Goal: Information Seeking & Learning: Learn about a topic

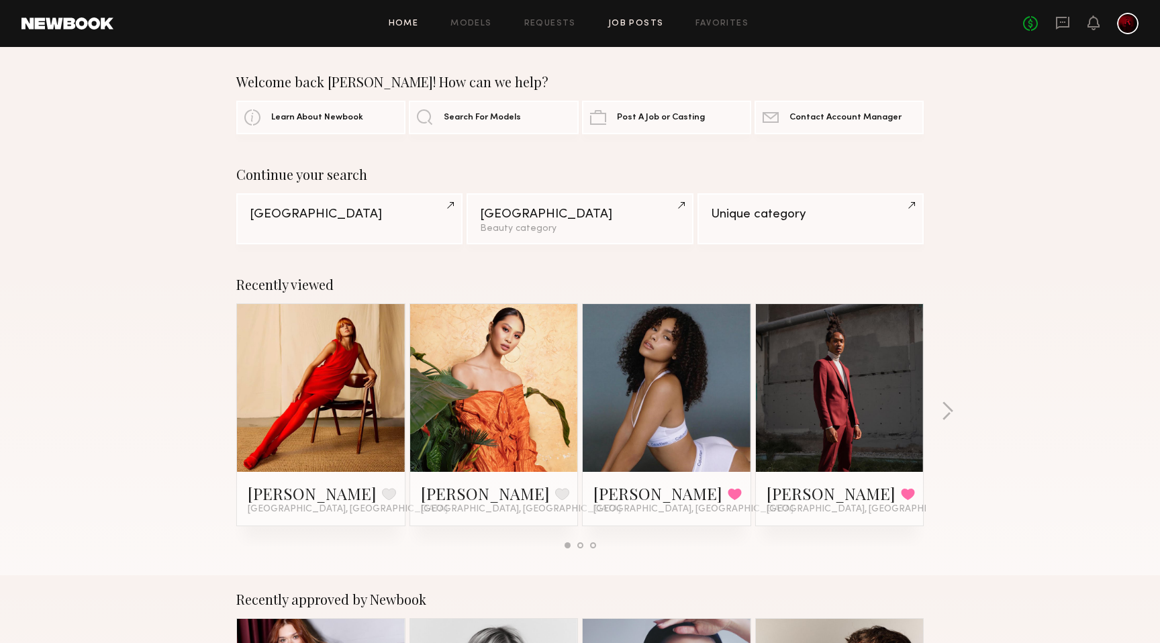
click at [638, 24] on link "Job Posts" at bounding box center [636, 23] width 56 height 9
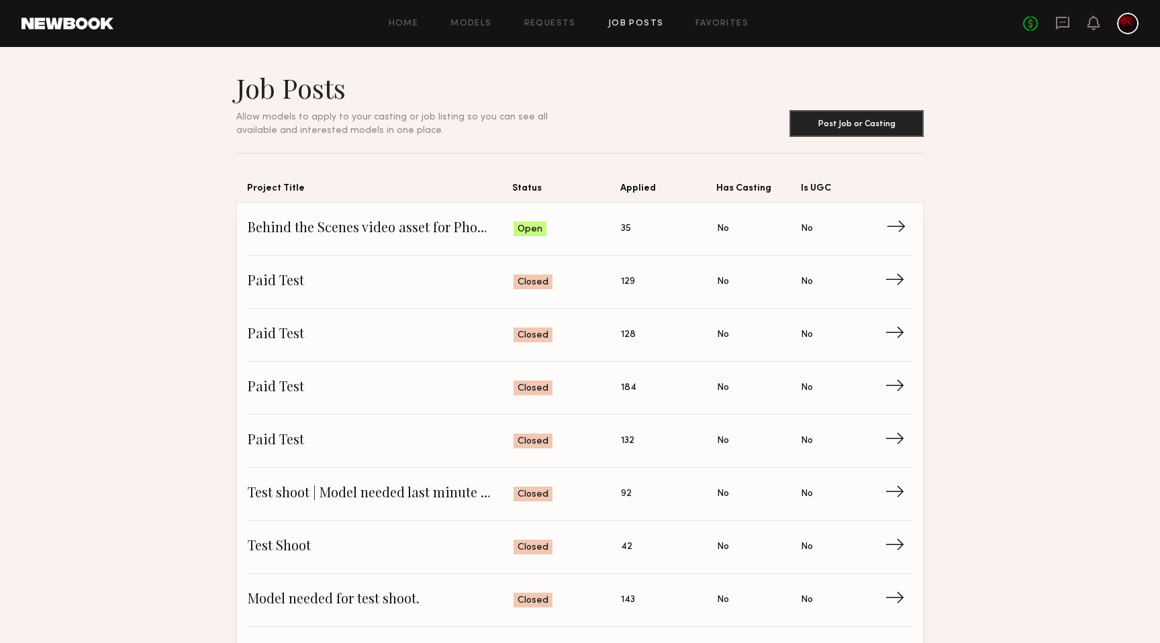
click at [422, 232] on span "Behind the Scenes video asset for Photographer" at bounding box center [381, 229] width 266 height 20
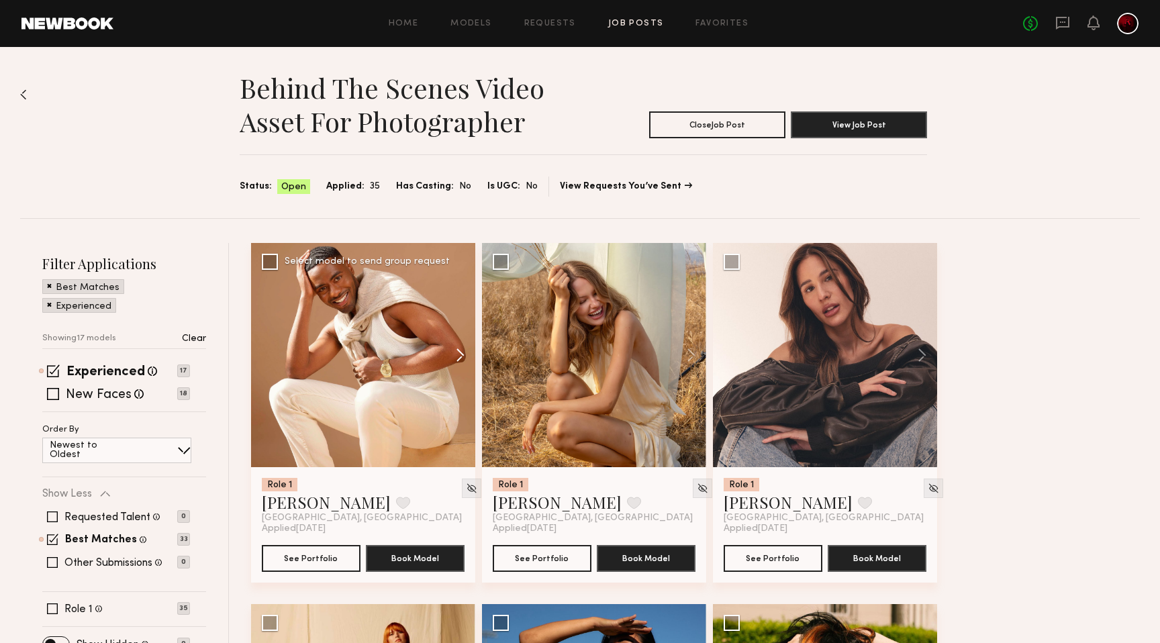
click at [453, 346] on button at bounding box center [453, 355] width 43 height 224
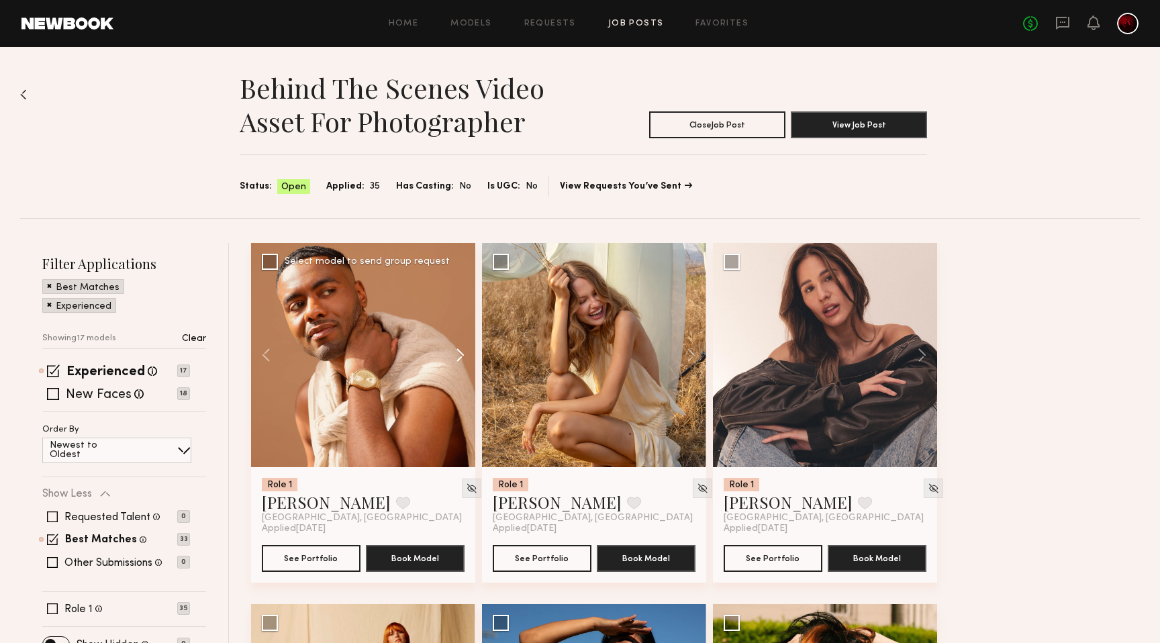
click at [453, 346] on button at bounding box center [453, 355] width 43 height 224
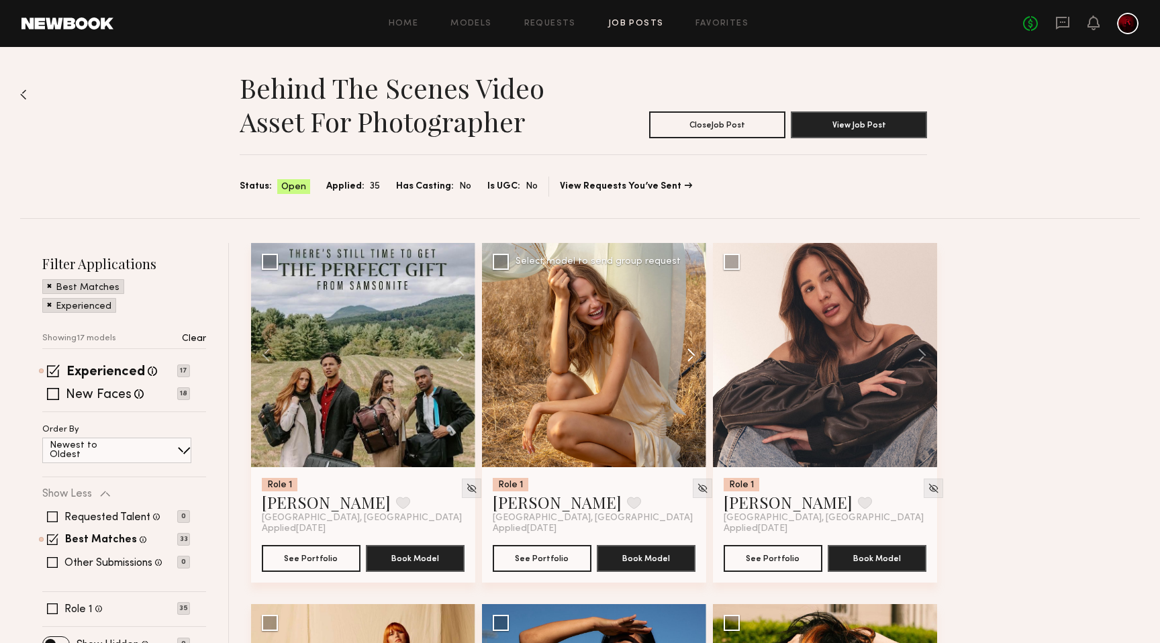
click at [686, 353] on button at bounding box center [684, 355] width 43 height 224
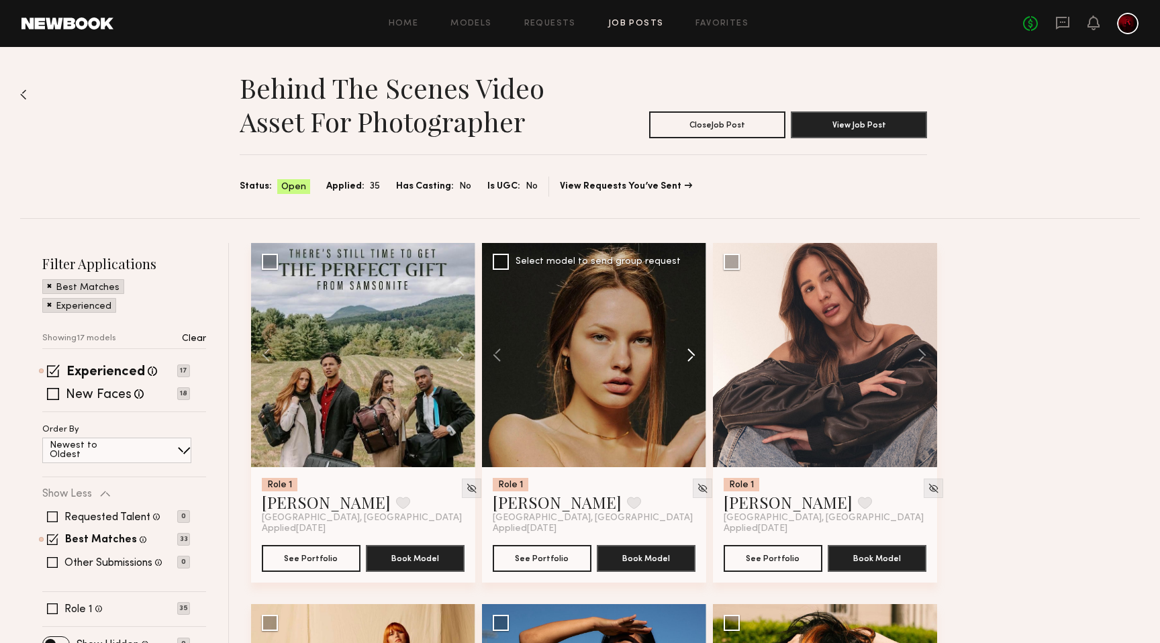
click at [686, 353] on button at bounding box center [684, 355] width 43 height 224
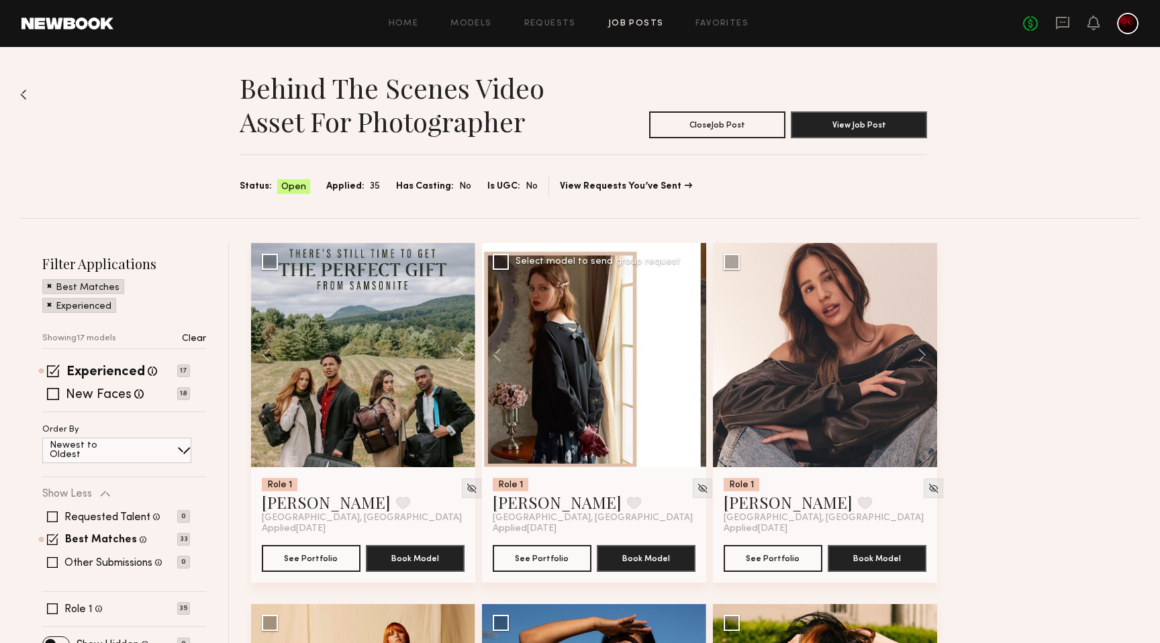
click at [686, 353] on button at bounding box center [684, 355] width 43 height 224
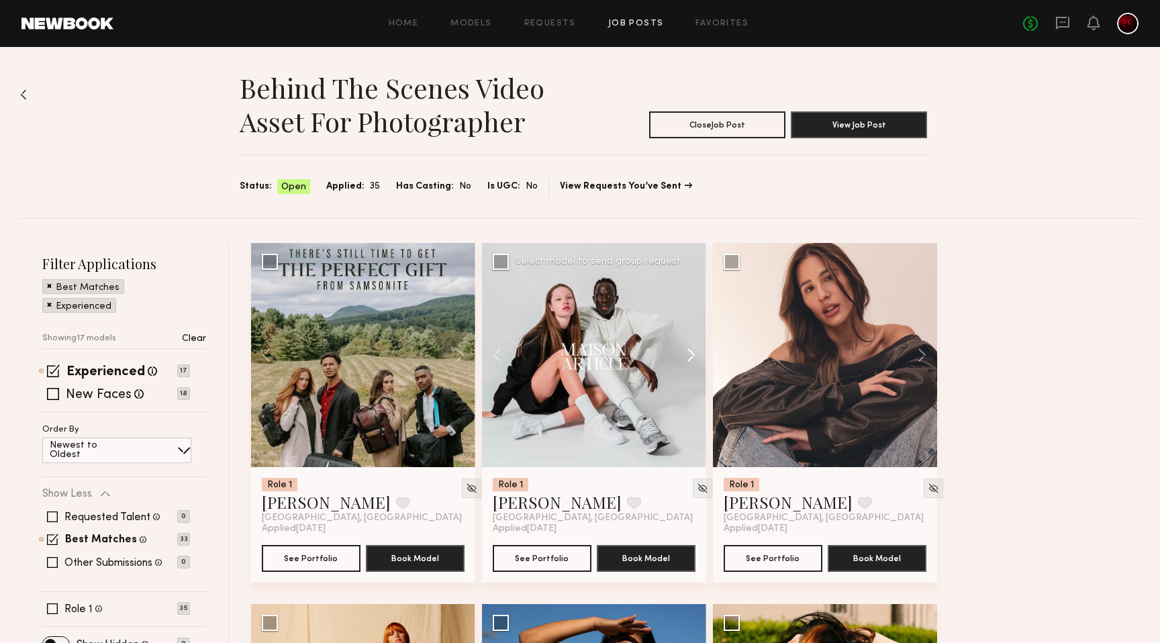
click at [686, 353] on button at bounding box center [684, 355] width 43 height 224
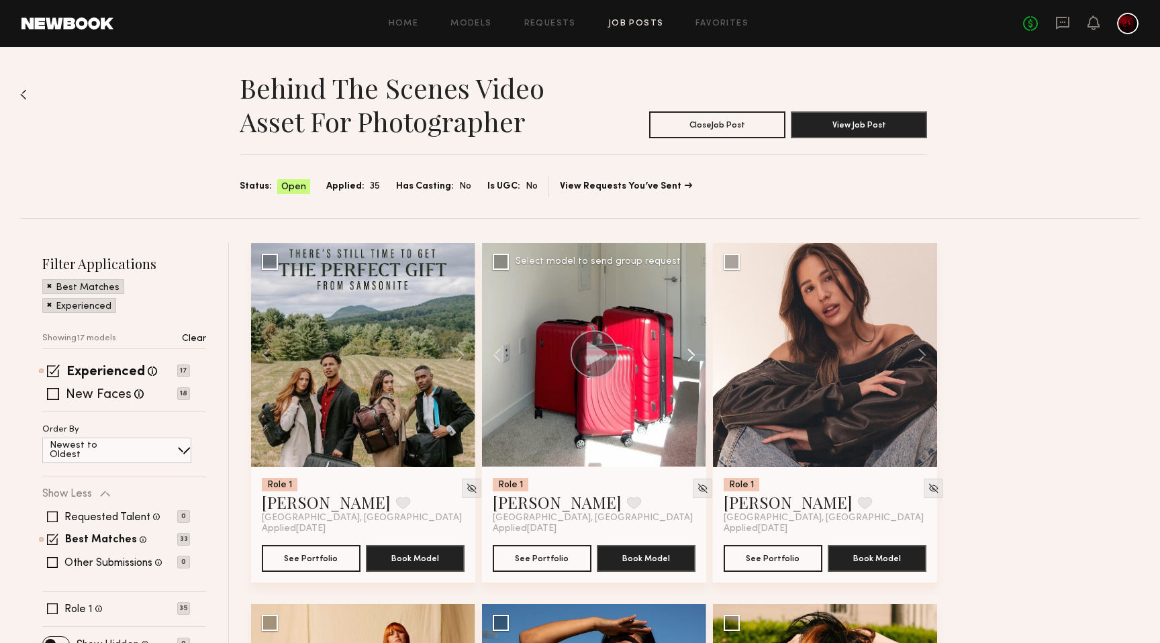
click at [686, 353] on button at bounding box center [684, 355] width 43 height 224
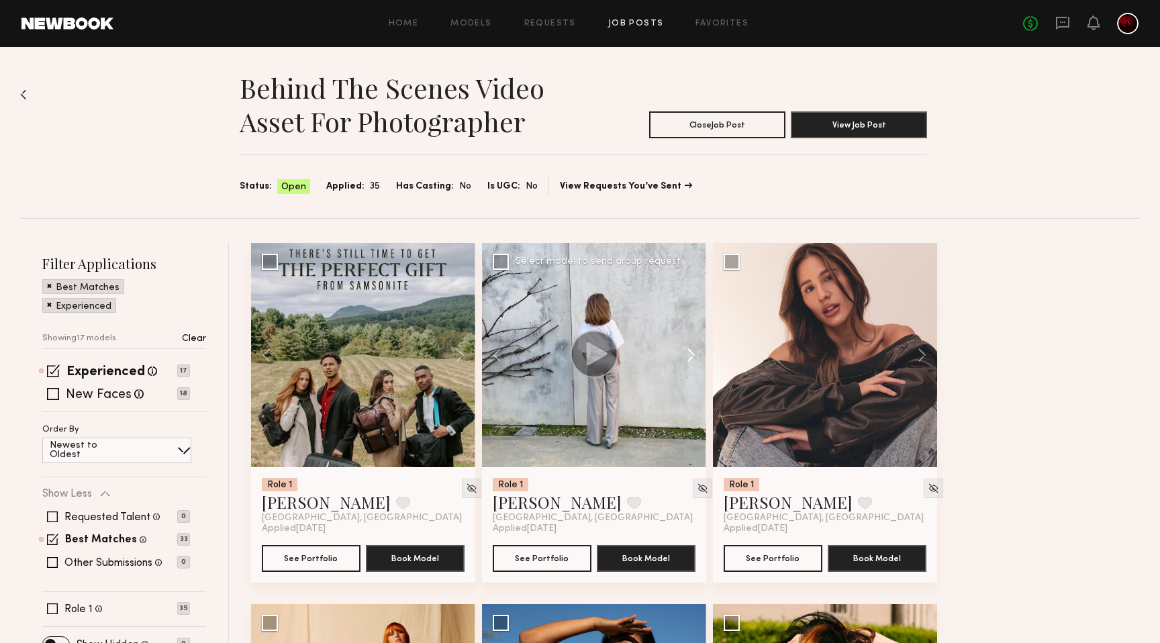
click at [686, 353] on button at bounding box center [684, 355] width 43 height 224
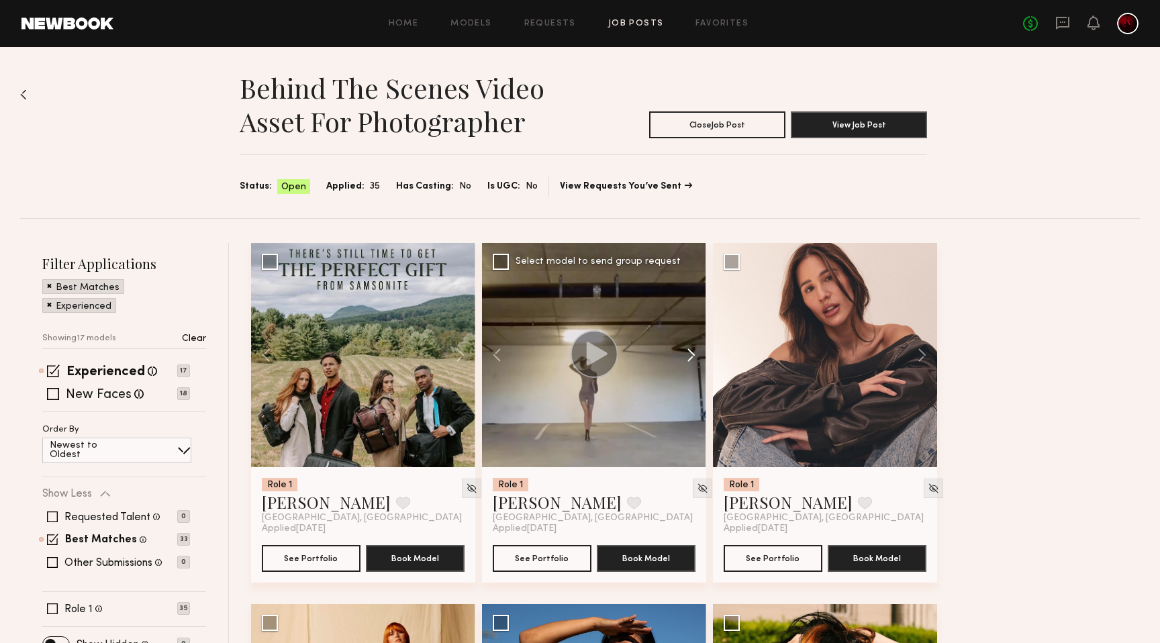
click at [686, 353] on button at bounding box center [684, 355] width 43 height 224
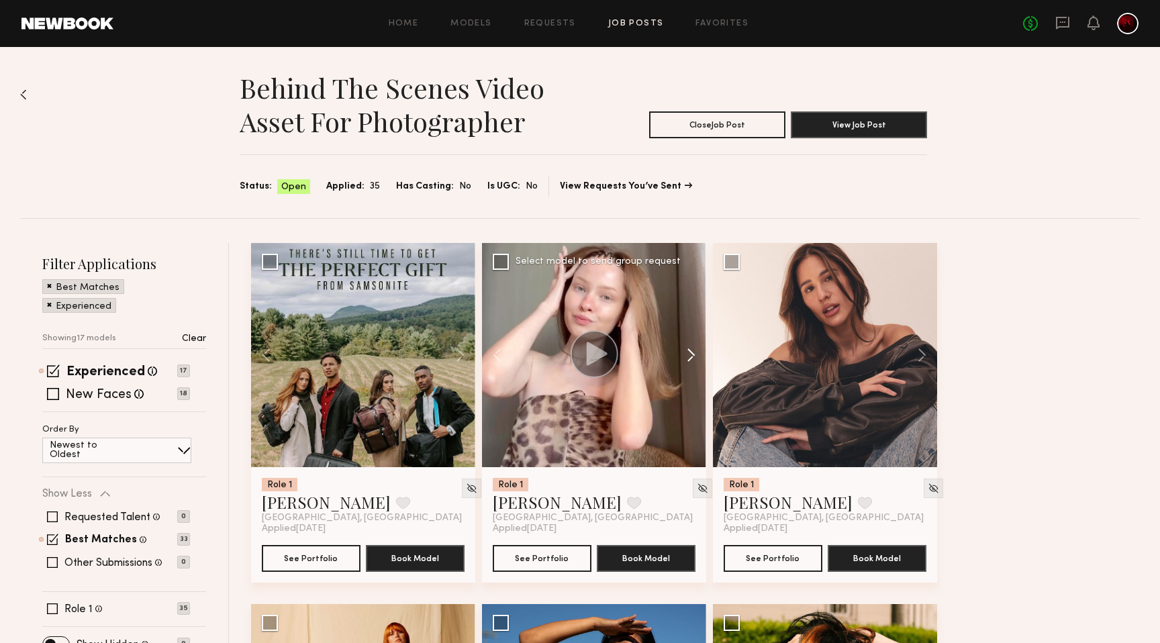
click at [686, 353] on button at bounding box center [684, 355] width 43 height 224
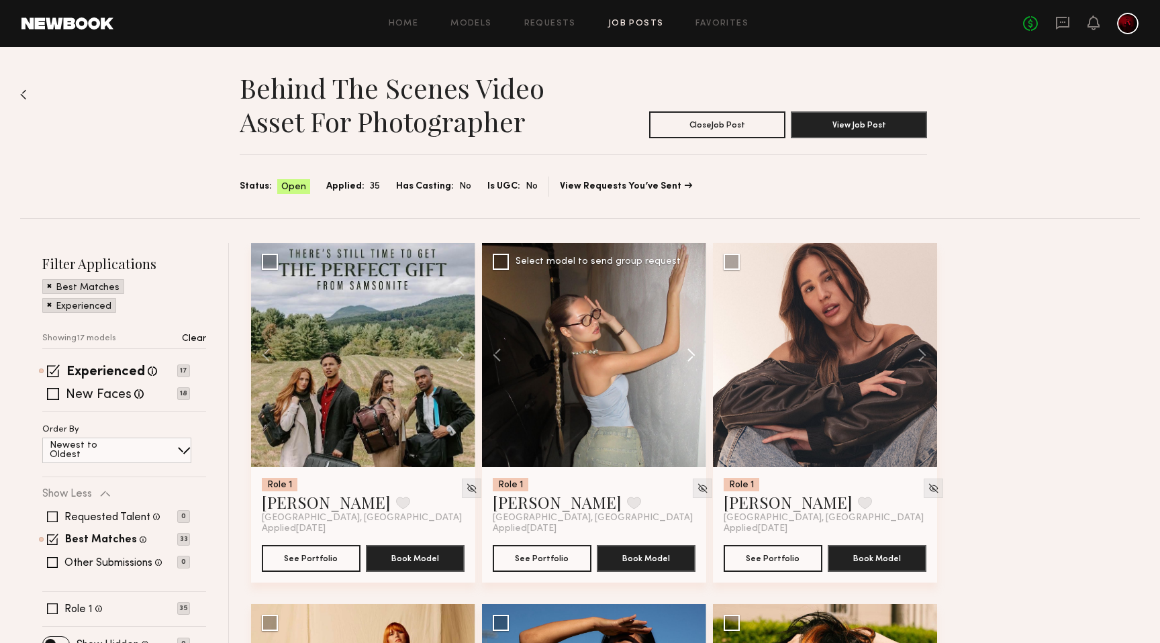
click at [686, 353] on button at bounding box center [684, 355] width 43 height 224
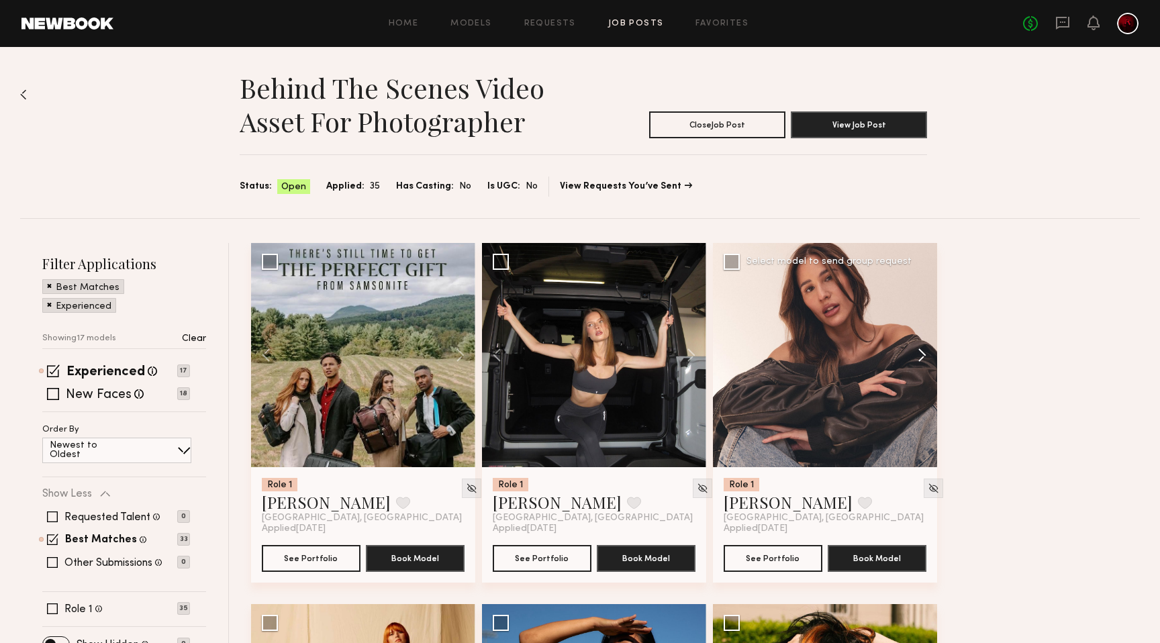
click at [922, 346] on button at bounding box center [915, 355] width 43 height 224
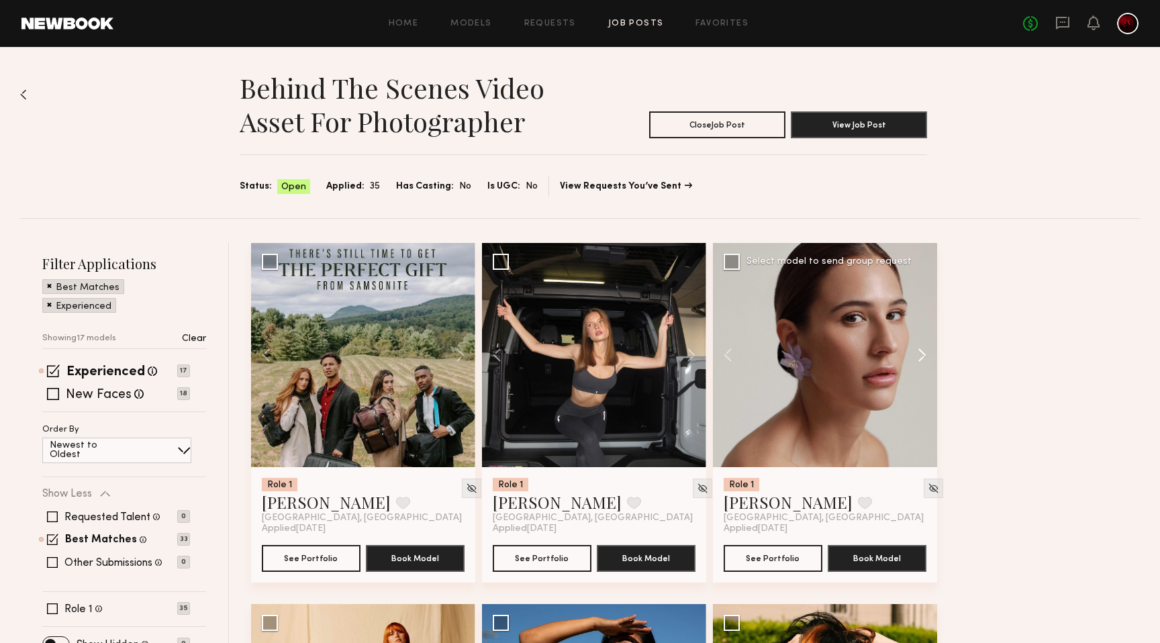
click at [922, 346] on button at bounding box center [915, 355] width 43 height 224
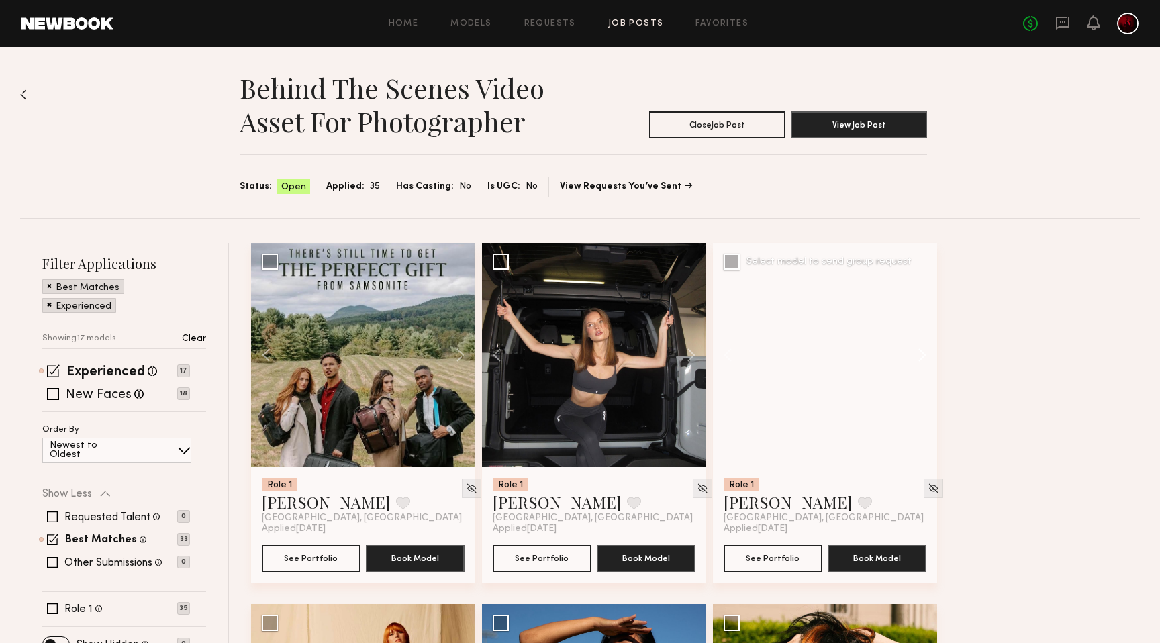
click at [922, 346] on button at bounding box center [915, 355] width 43 height 224
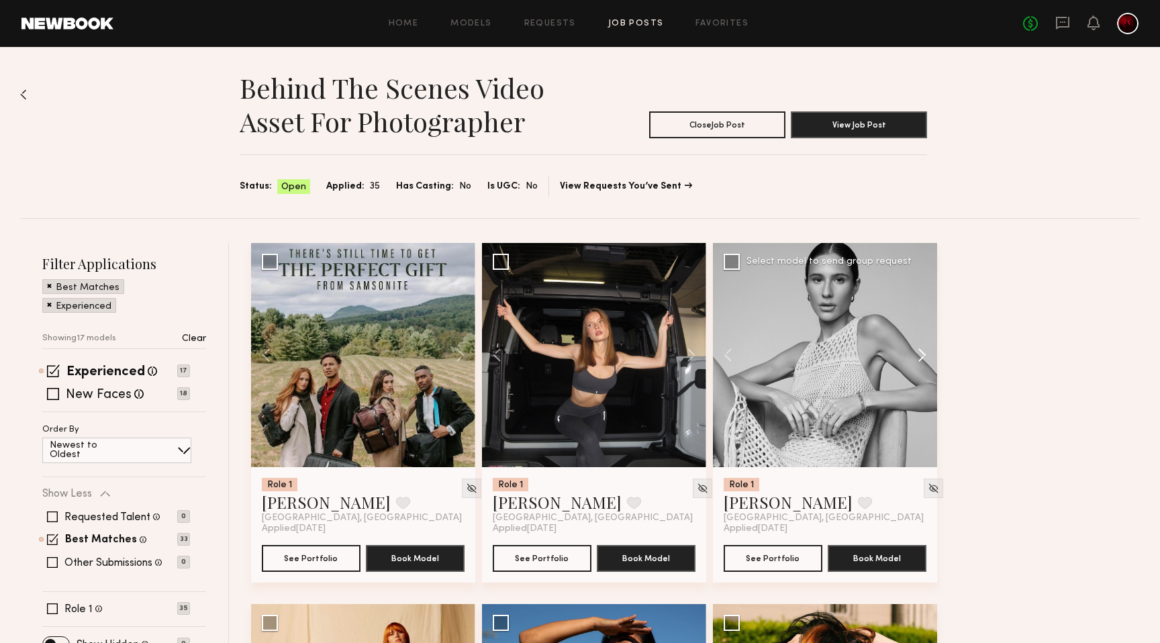
click at [922, 346] on button at bounding box center [915, 355] width 43 height 224
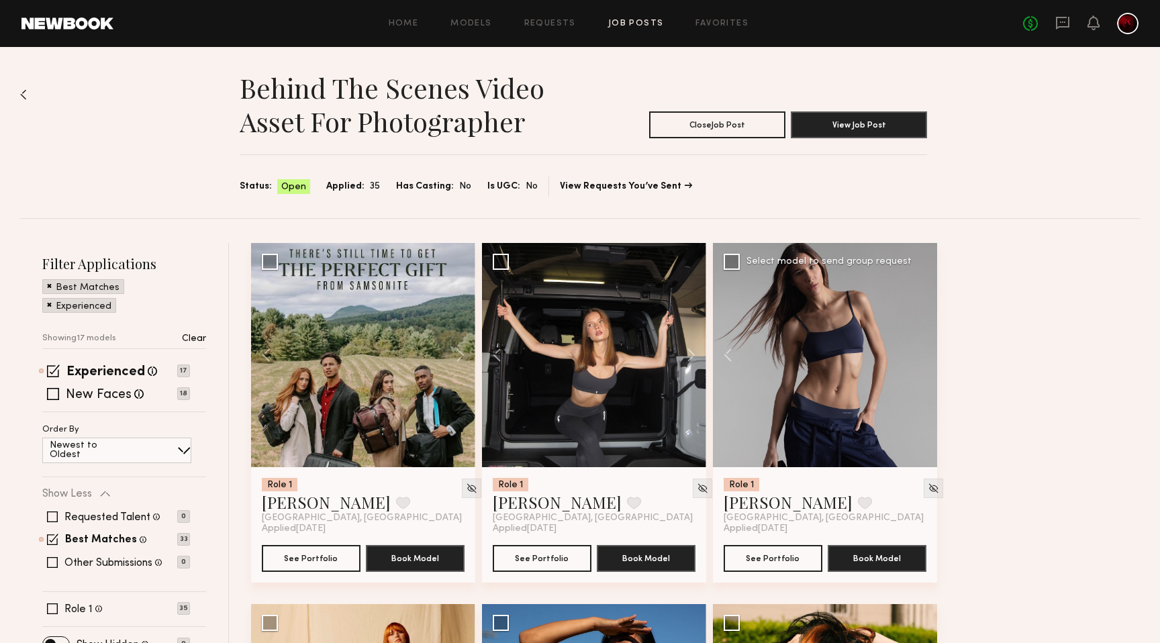
click at [922, 346] on div at bounding box center [825, 355] width 224 height 224
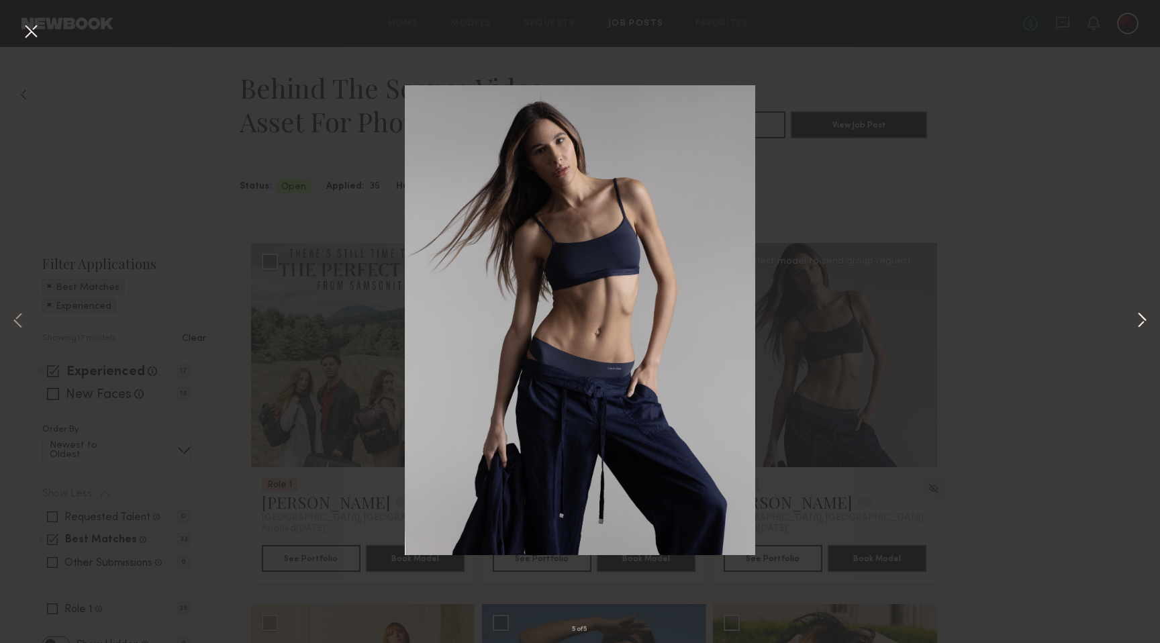
click at [1137, 319] on button at bounding box center [1141, 321] width 16 height 514
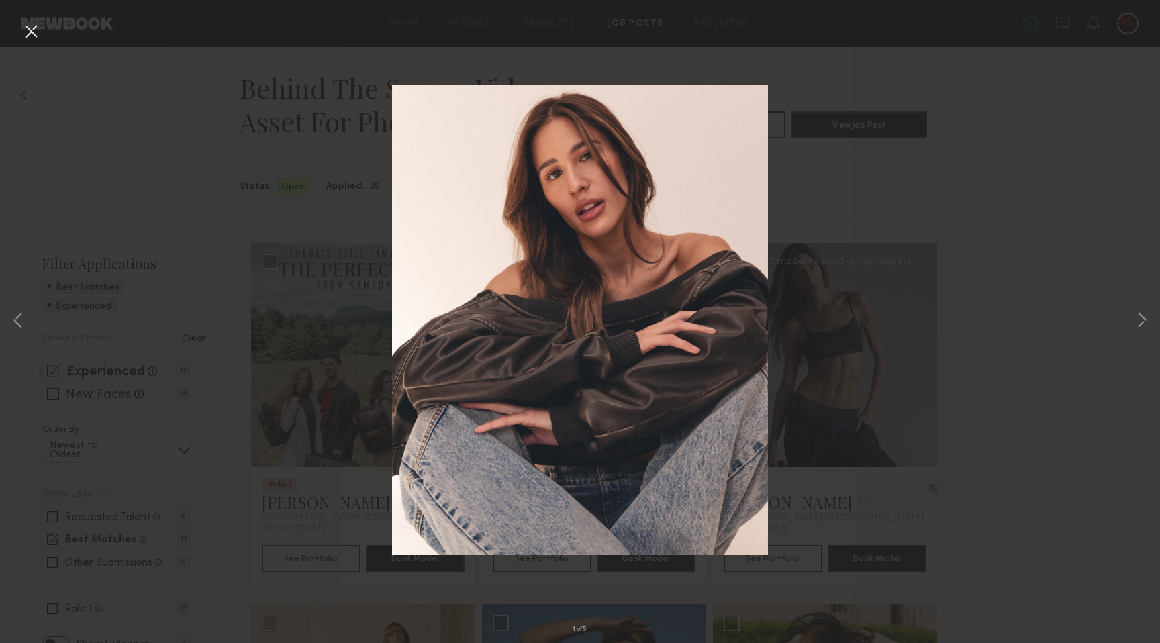
click at [26, 33] on button at bounding box center [30, 32] width 21 height 24
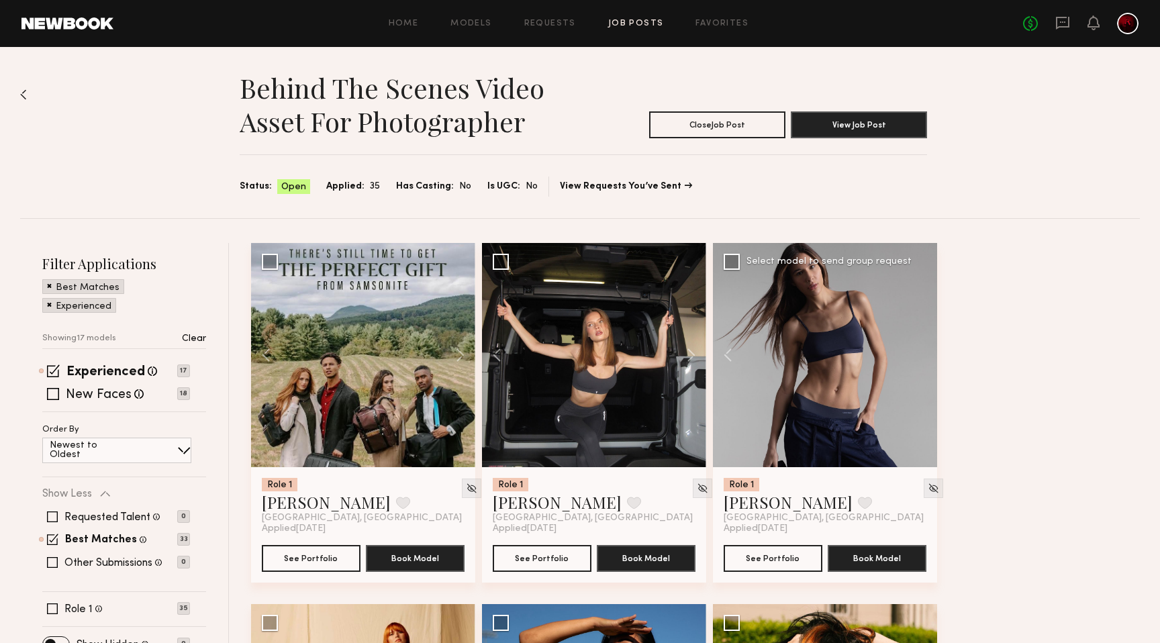
click at [49, 305] on span at bounding box center [49, 304] width 5 height 12
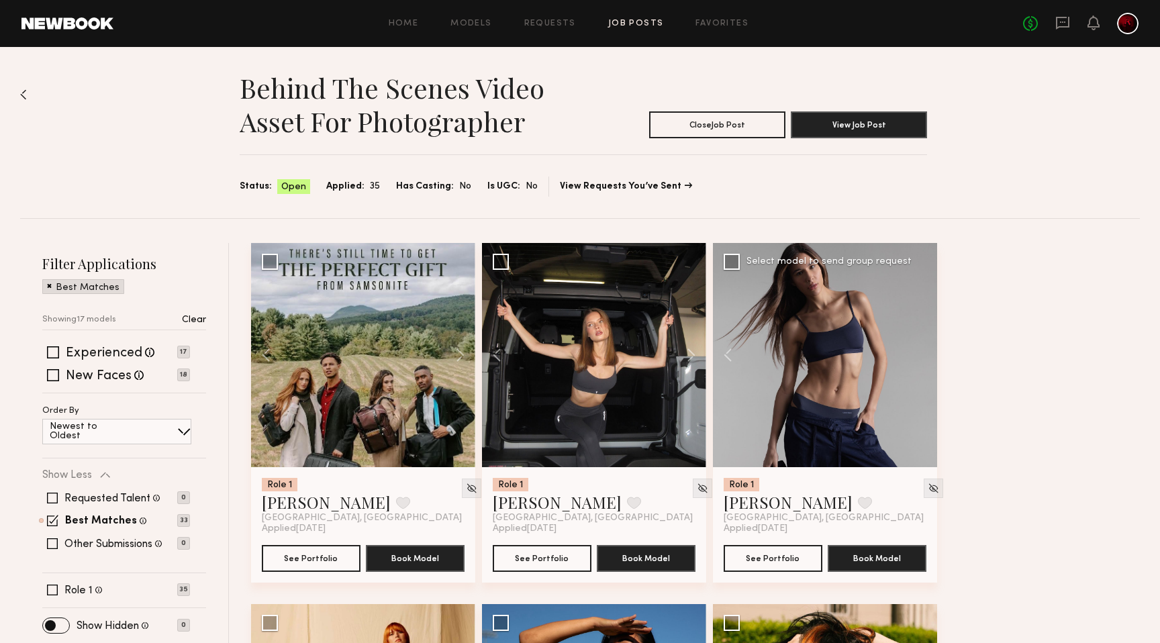
click at [48, 287] on span at bounding box center [49, 285] width 5 height 12
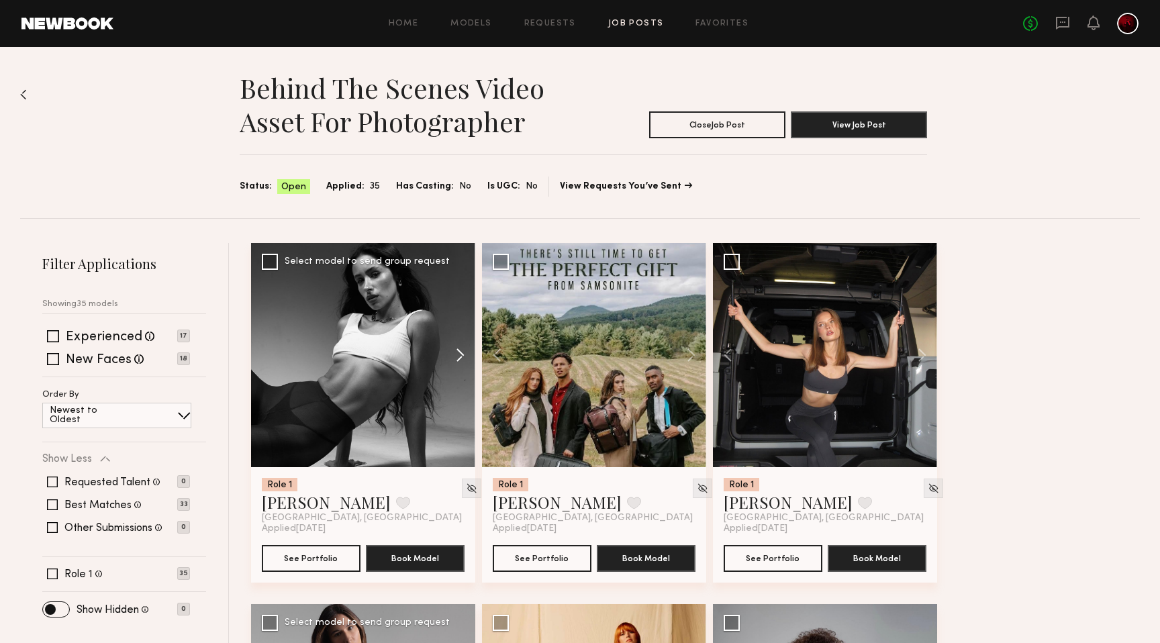
click at [455, 344] on button at bounding box center [453, 355] width 43 height 224
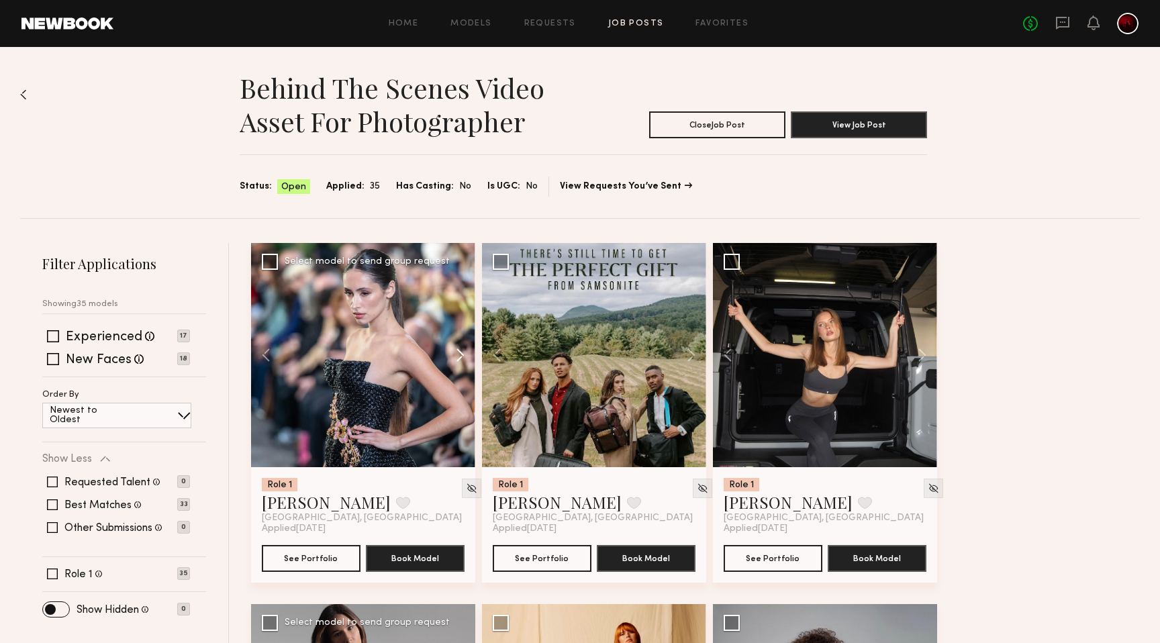
click at [455, 344] on button at bounding box center [453, 355] width 43 height 224
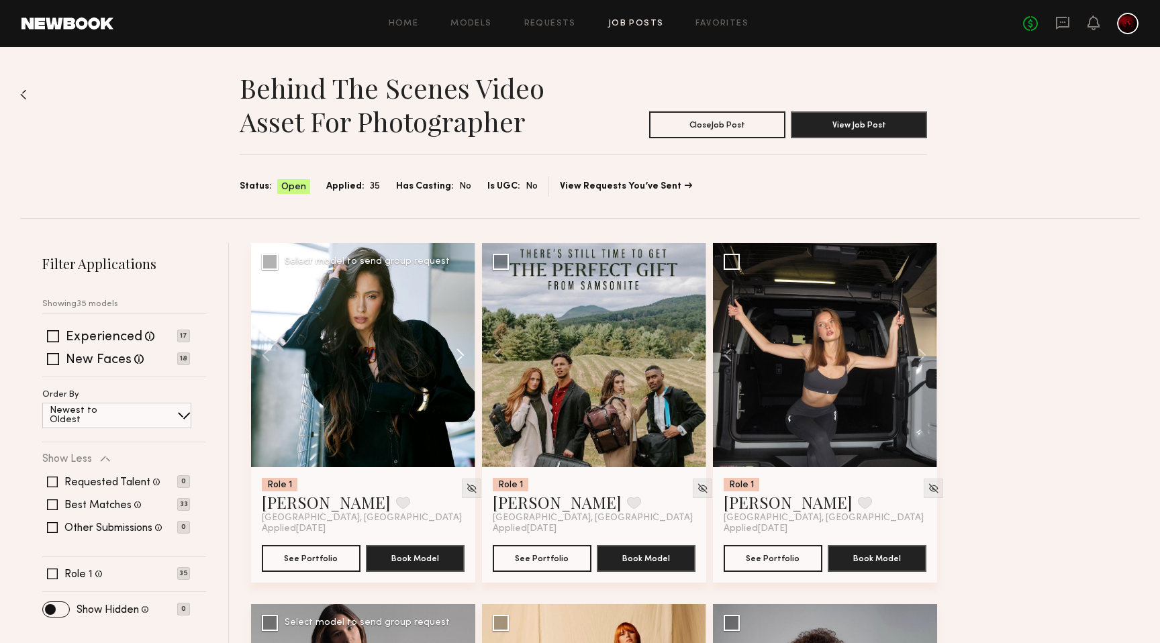
click at [455, 344] on button at bounding box center [453, 355] width 43 height 224
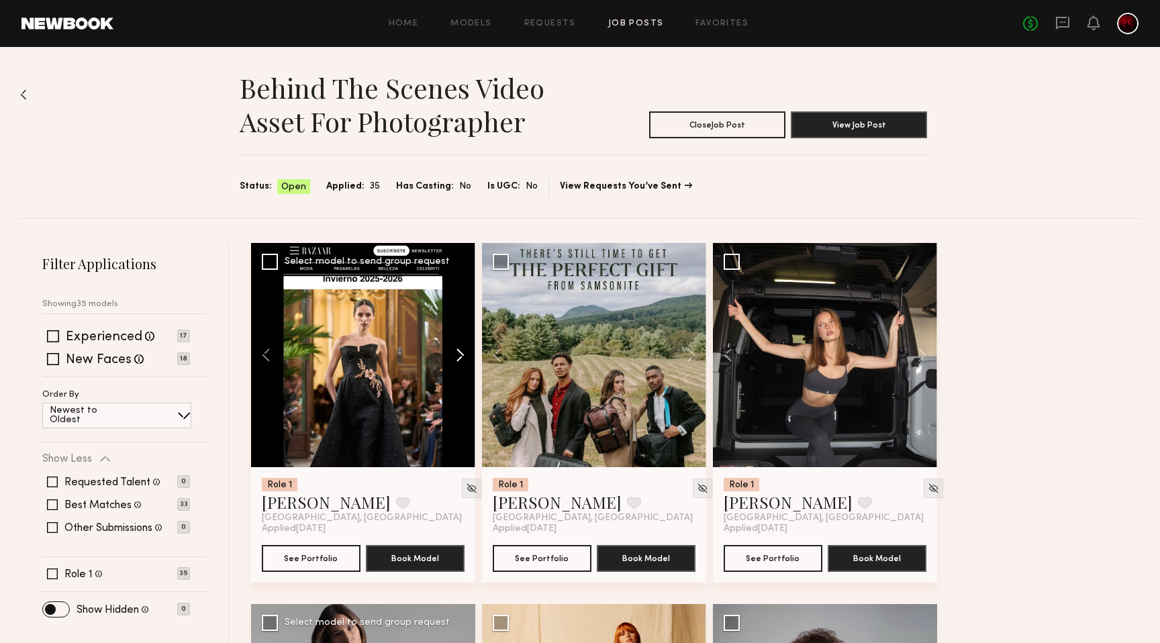
click at [455, 344] on button at bounding box center [453, 355] width 43 height 224
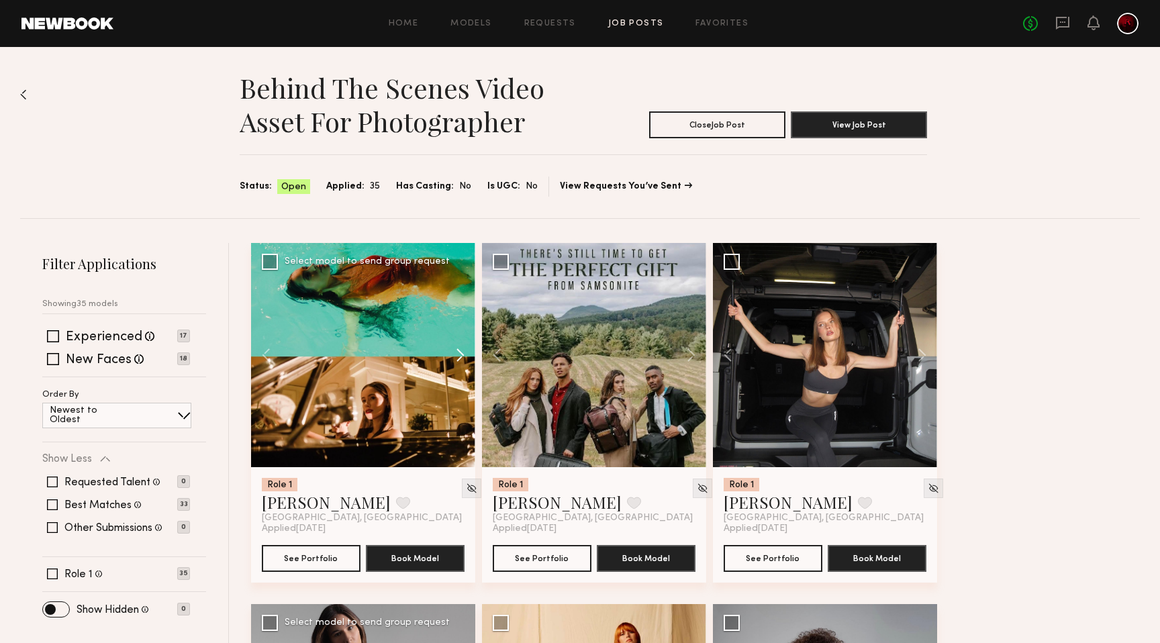
click at [455, 344] on button at bounding box center [453, 355] width 43 height 224
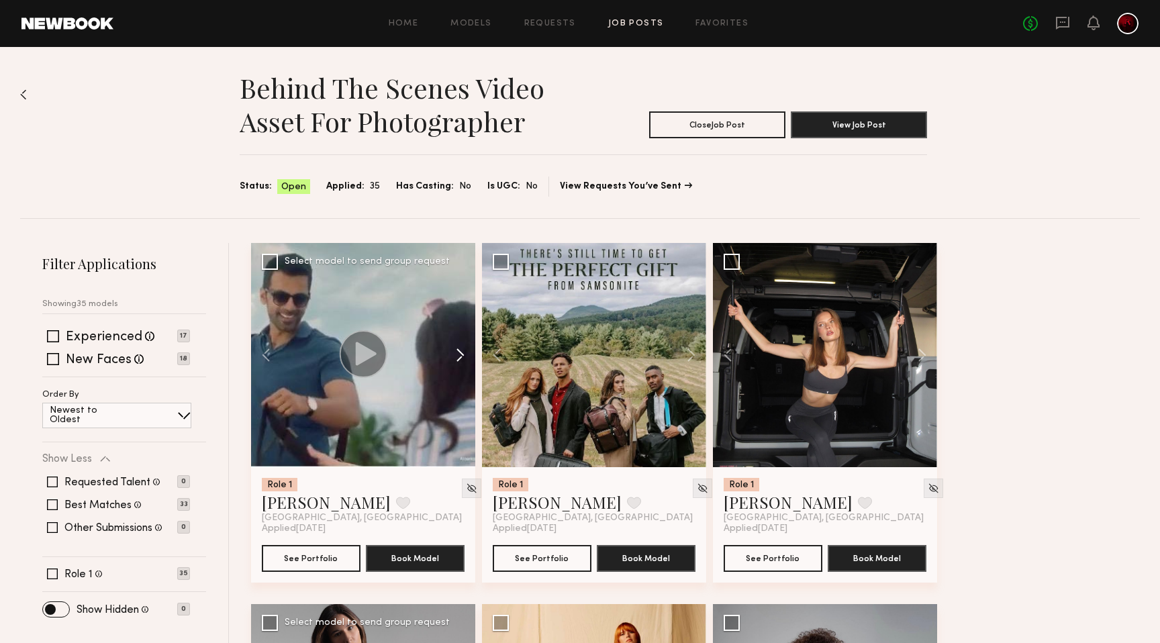
click at [455, 344] on button at bounding box center [453, 355] width 43 height 224
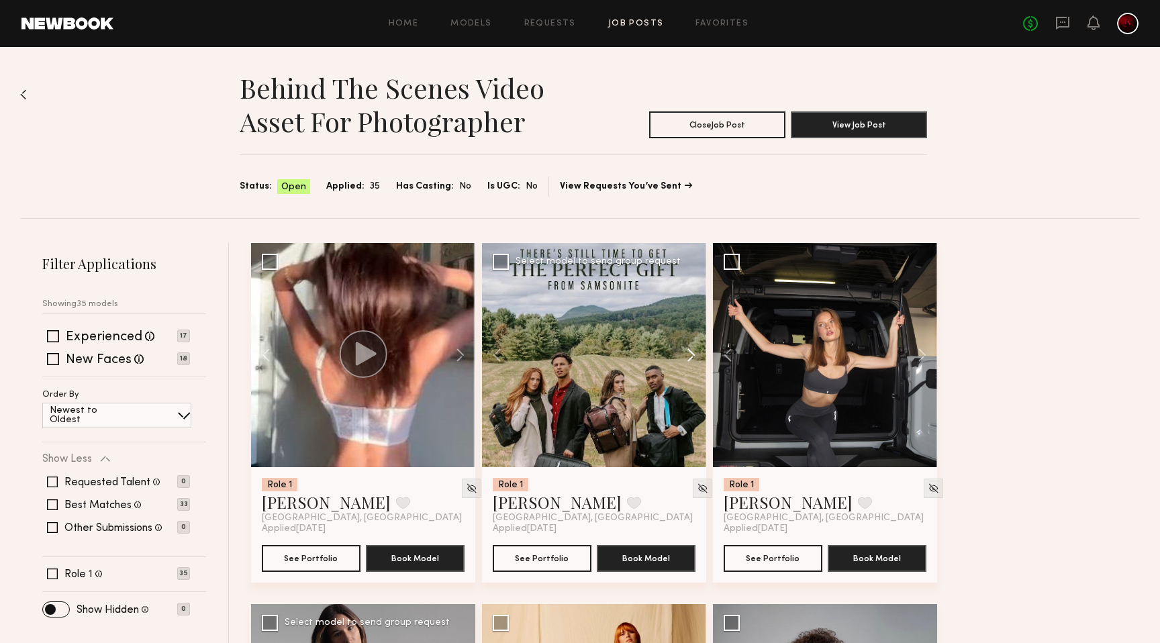
click at [685, 359] on button at bounding box center [684, 355] width 43 height 224
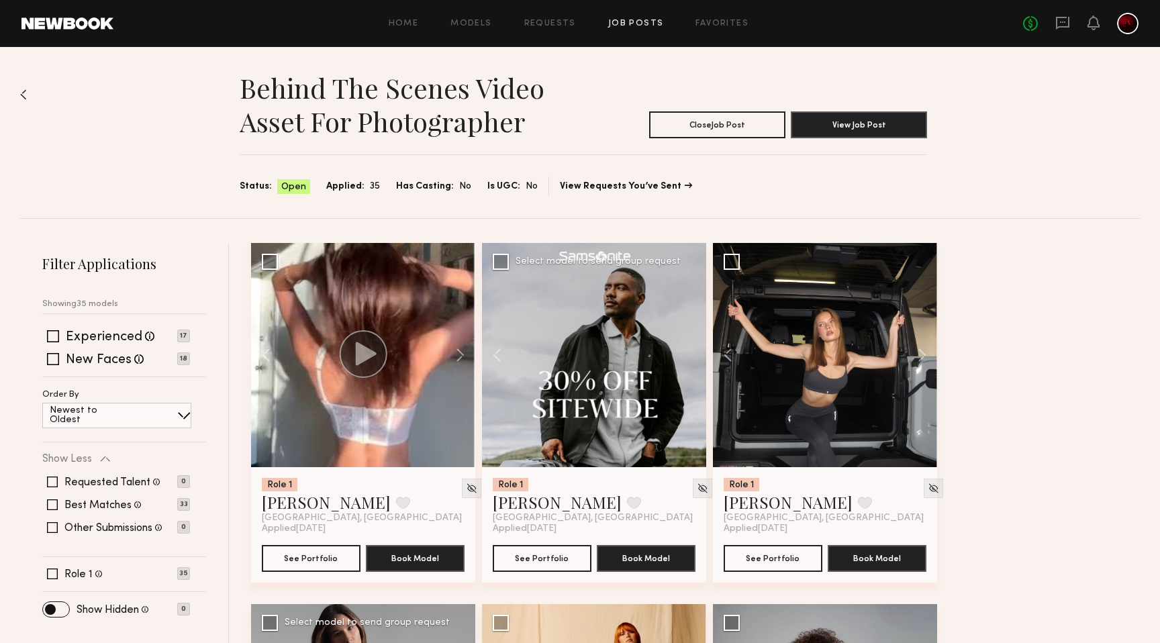
click at [685, 359] on div at bounding box center [594, 355] width 224 height 224
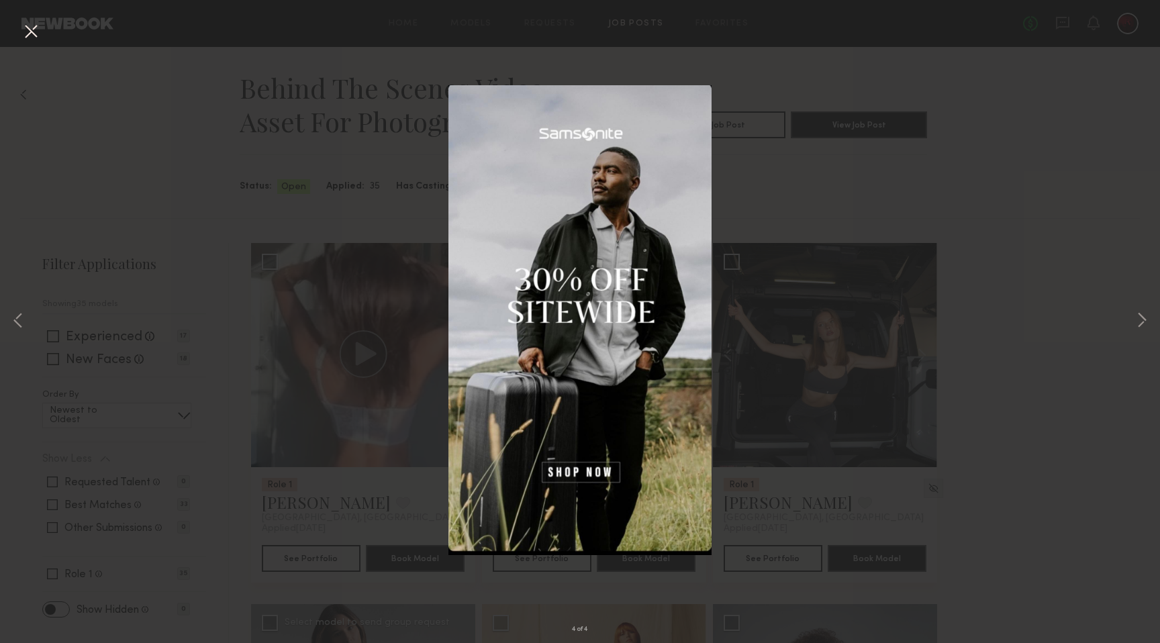
click at [26, 33] on button at bounding box center [30, 32] width 21 height 24
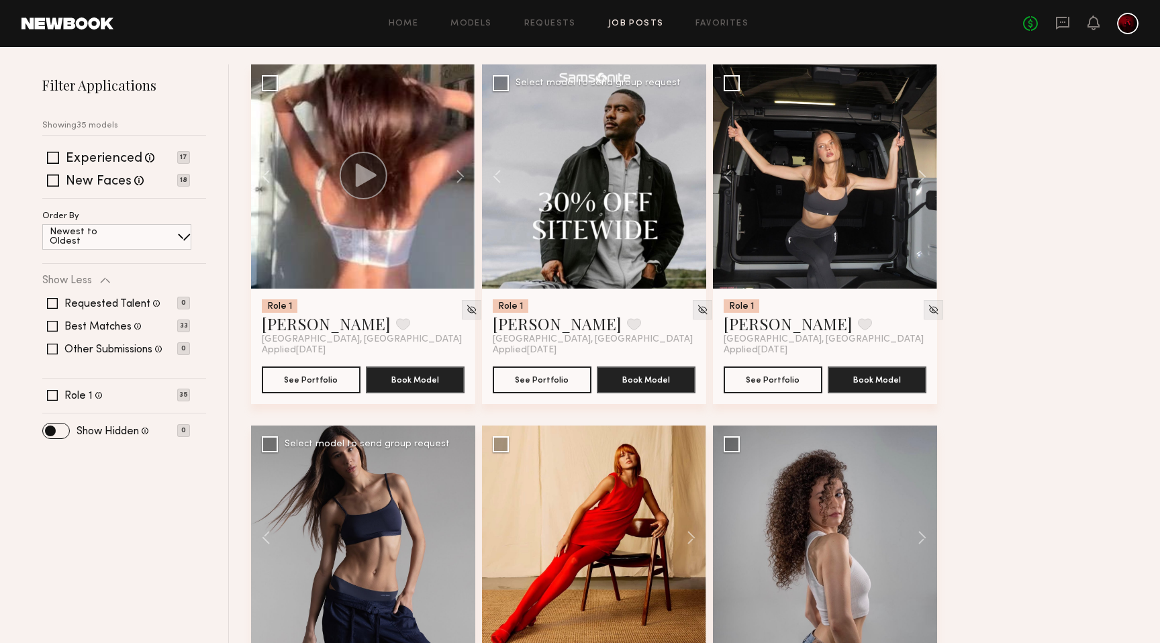
scroll to position [193, 0]
